Goal: Task Accomplishment & Management: Manage account settings

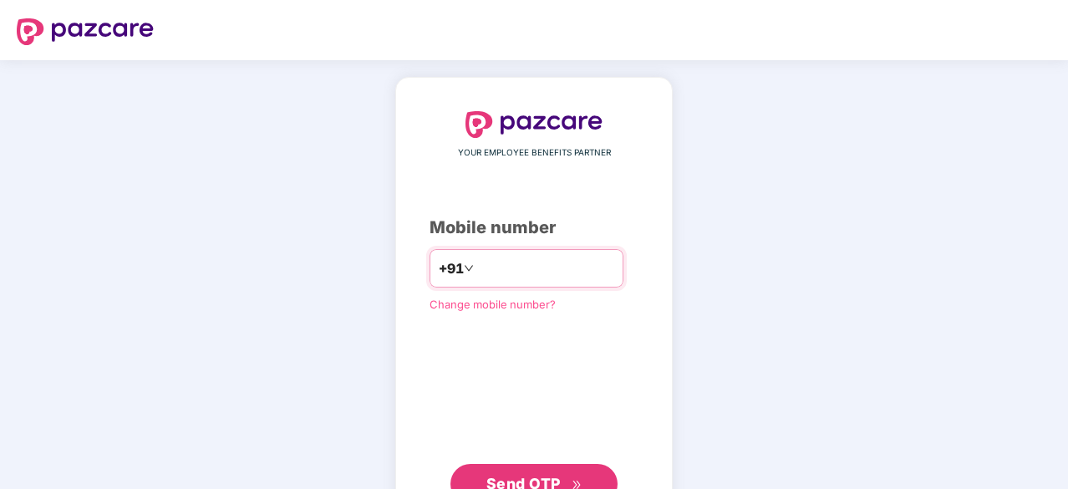
click at [495, 266] on input "number" at bounding box center [545, 268] width 137 height 27
type input "**********"
click at [489, 303] on span "Change mobile number?" at bounding box center [492, 302] width 126 height 13
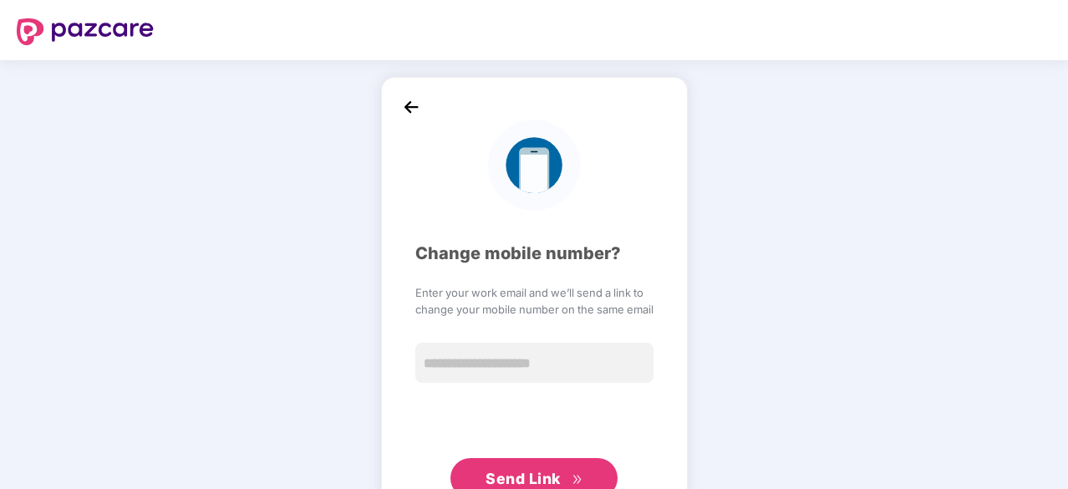
click at [120, 30] on img at bounding box center [85, 31] width 137 height 27
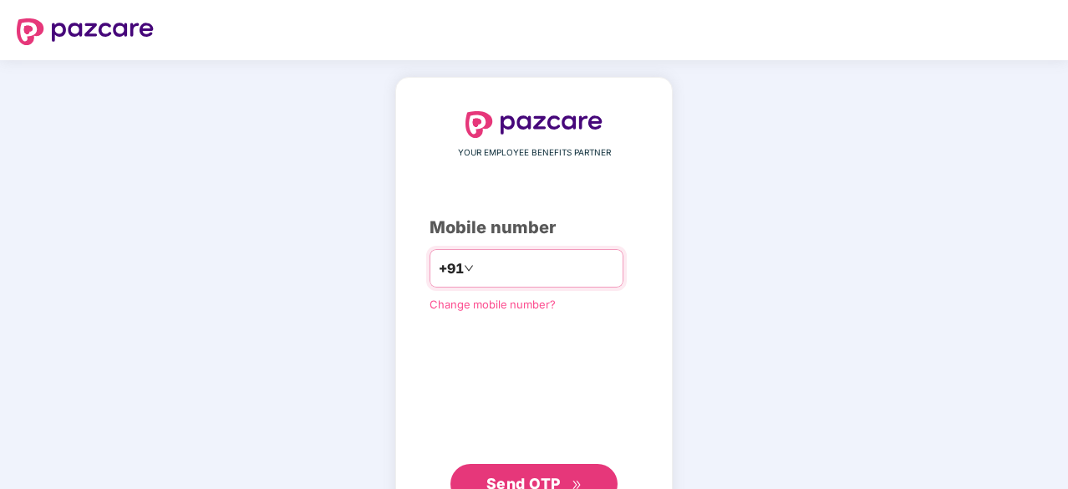
click at [484, 259] on input "number" at bounding box center [545, 268] width 137 height 27
type input "**********"
click at [506, 467] on button "Send OTP" at bounding box center [533, 482] width 167 height 40
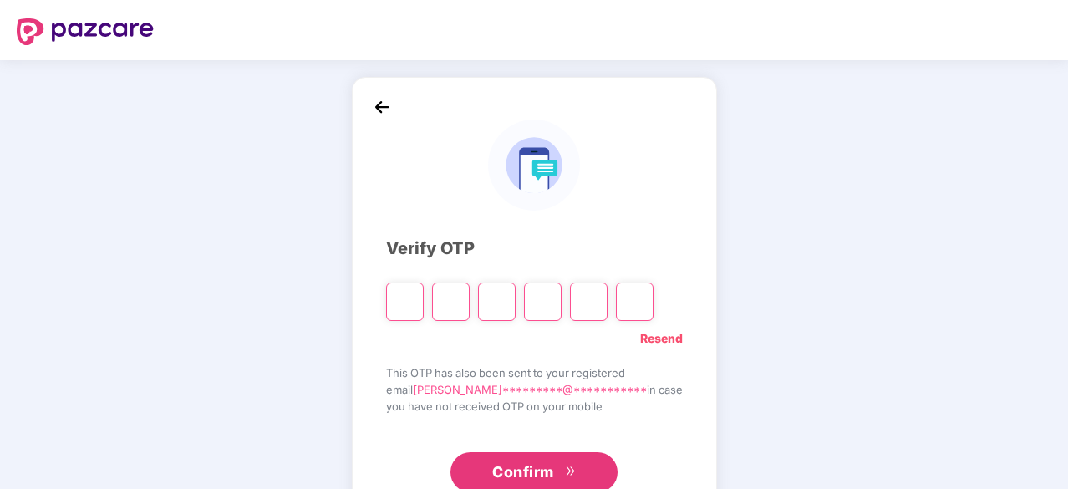
paste input "*"
type input "*"
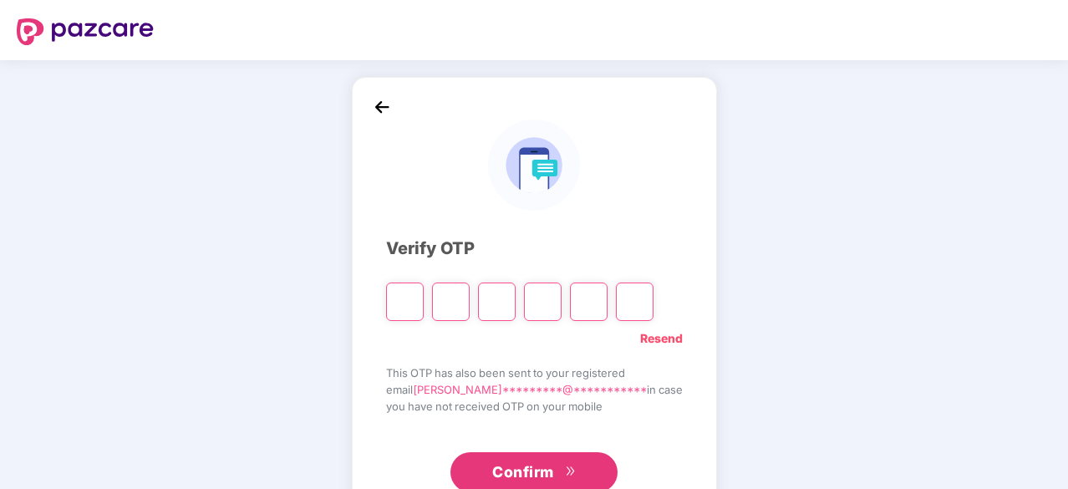
type input "*"
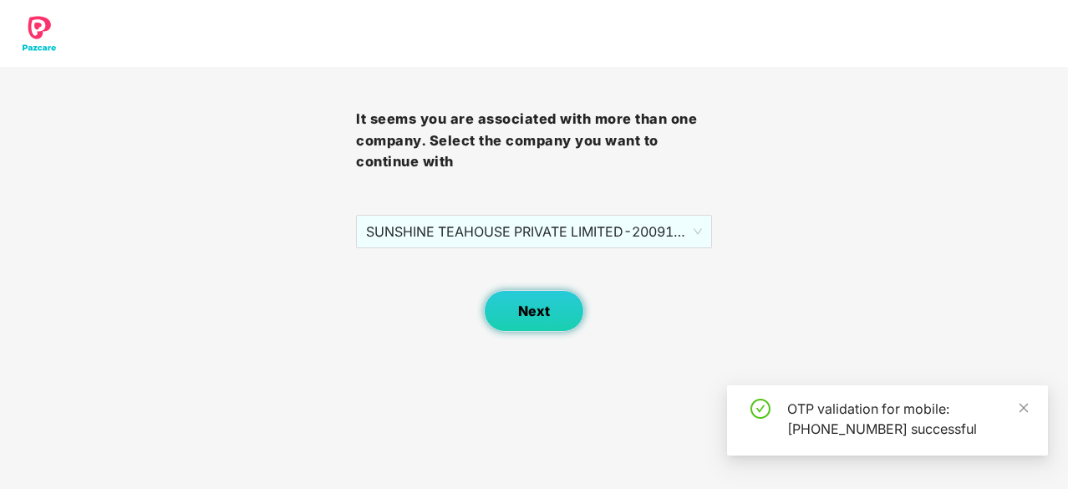
click at [519, 318] on span "Next" at bounding box center [534, 311] width 32 height 16
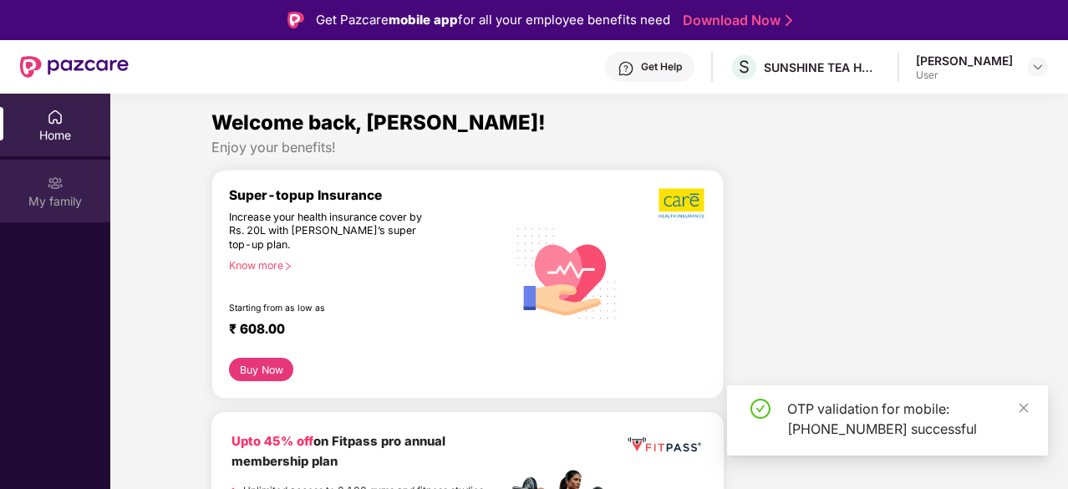
click at [79, 205] on div "My family" at bounding box center [55, 201] width 110 height 17
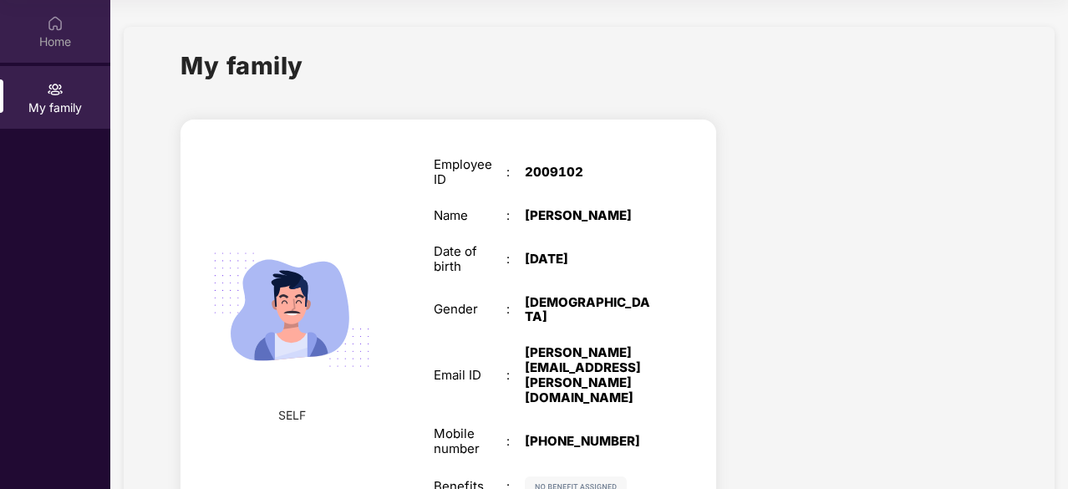
click at [68, 39] on div "Home" at bounding box center [55, 41] width 110 height 17
